Goal: Transaction & Acquisition: Obtain resource

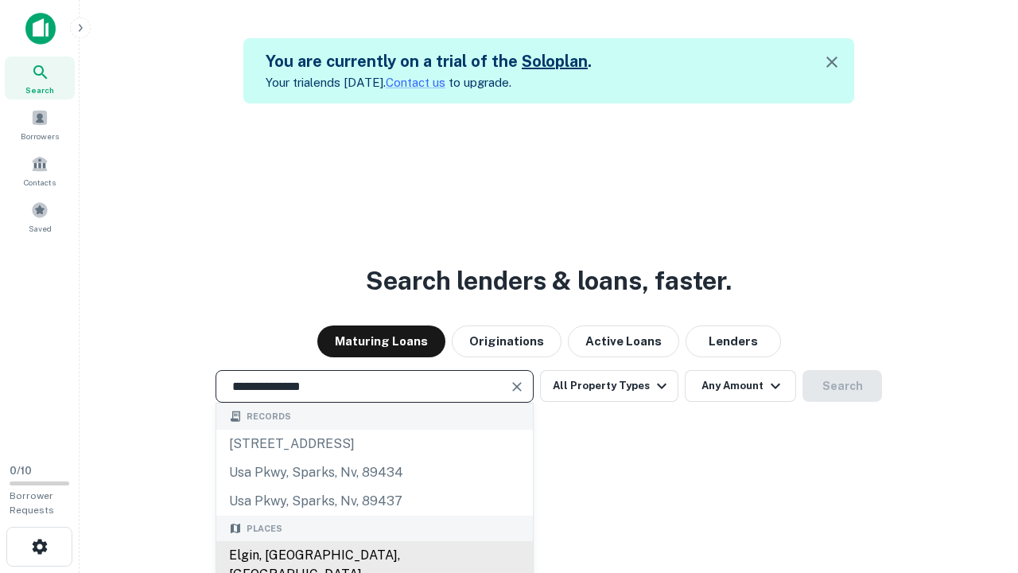
click at [374, 555] on div "Elgin, [GEOGRAPHIC_DATA], [GEOGRAPHIC_DATA]" at bounding box center [374, 565] width 316 height 48
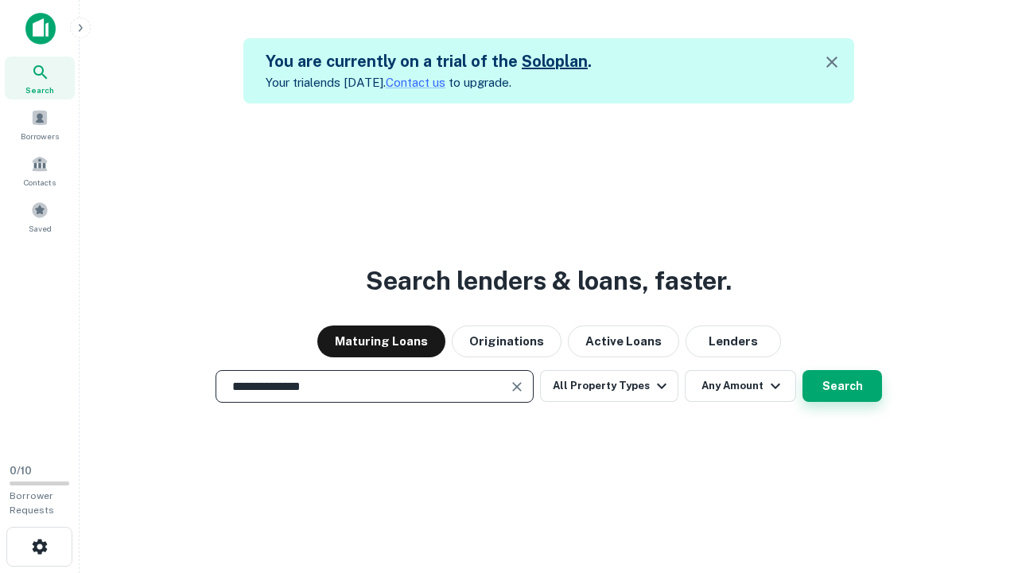
type input "**********"
click at [802, 370] on button "Search" at bounding box center [842, 386] width 80 height 32
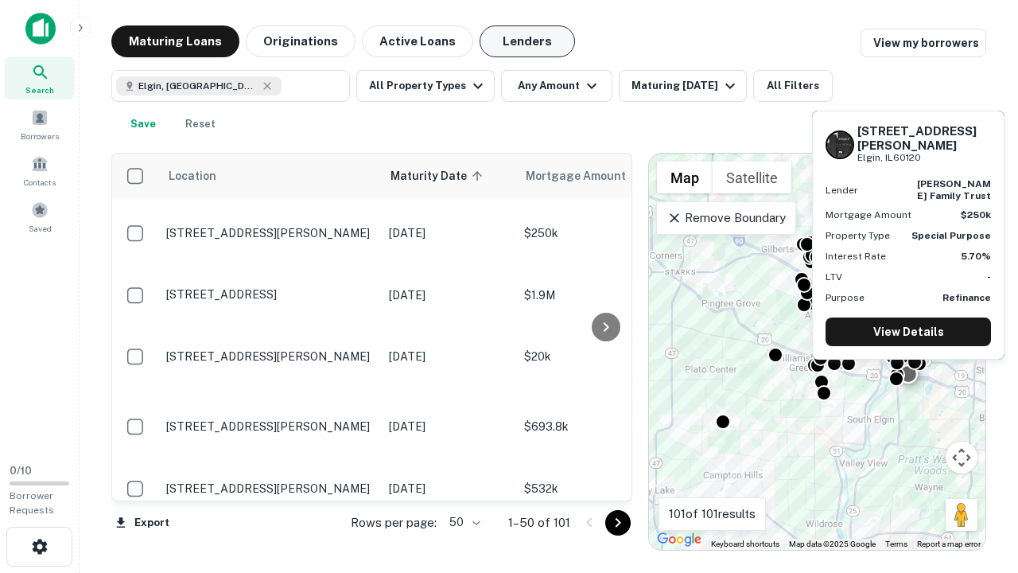
click at [527, 41] on button "Lenders" at bounding box center [526, 41] width 95 height 32
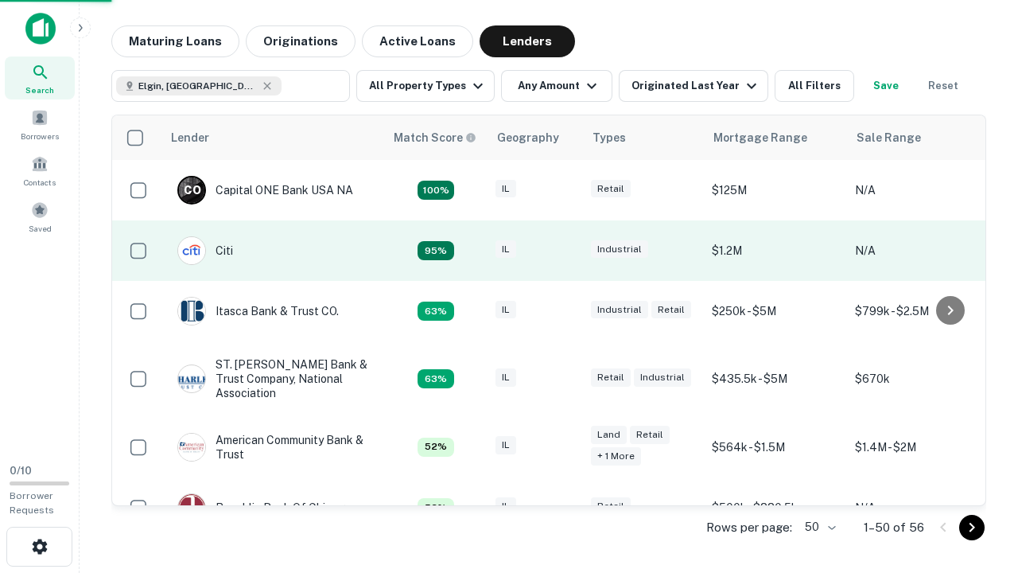
click at [565, 250] on div "IL" at bounding box center [535, 250] width 80 height 21
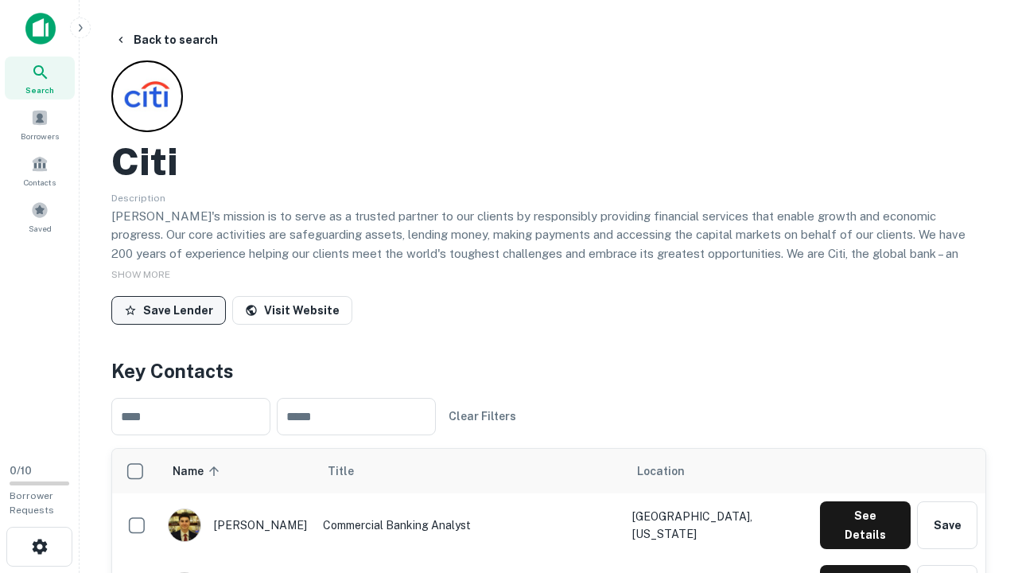
click at [169, 309] on button "Save Lender" at bounding box center [168, 310] width 115 height 29
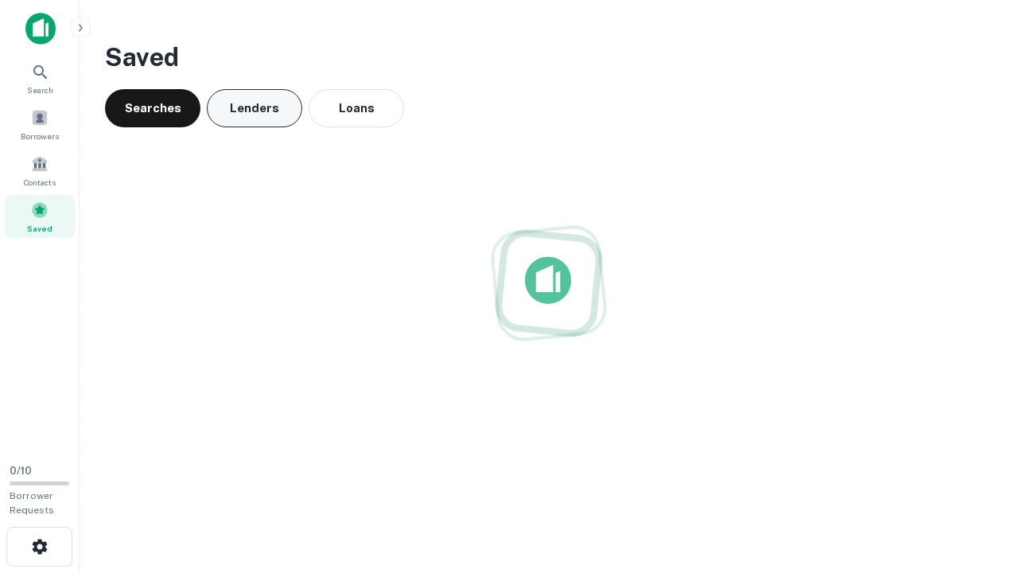
click at [254, 108] on button "Lenders" at bounding box center [254, 108] width 95 height 38
